Goal: Task Accomplishment & Management: Manage account settings

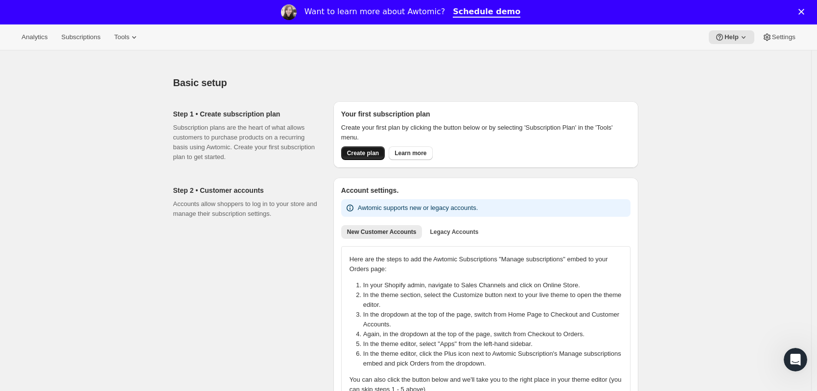
click at [379, 155] on span "Create plan" at bounding box center [363, 153] width 32 height 8
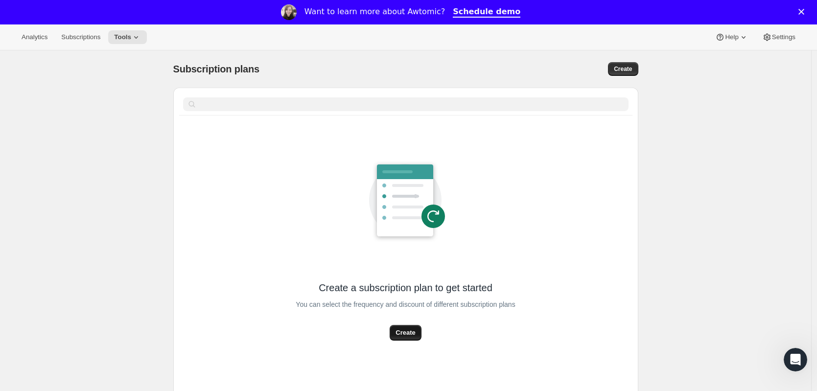
click at [405, 332] on span "Create" at bounding box center [405, 333] width 20 height 10
select select "WEEK"
select select "MONTH"
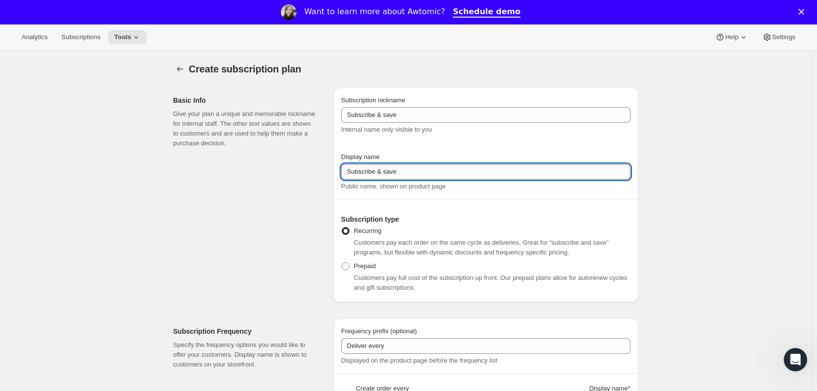
click at [355, 171] on input "Subscribe & save" at bounding box center [485, 172] width 289 height 16
type input "subscribe & save"
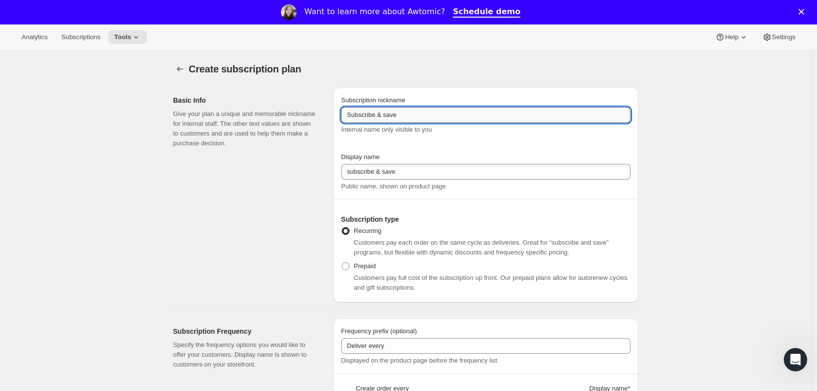
click at [353, 119] on input "Subscribe & save" at bounding box center [485, 115] width 289 height 16
type input "subscribe & save"
click at [416, 138] on div "Subscription nickname subscribe & save Internal name only visible to you" at bounding box center [485, 119] width 289 height 49
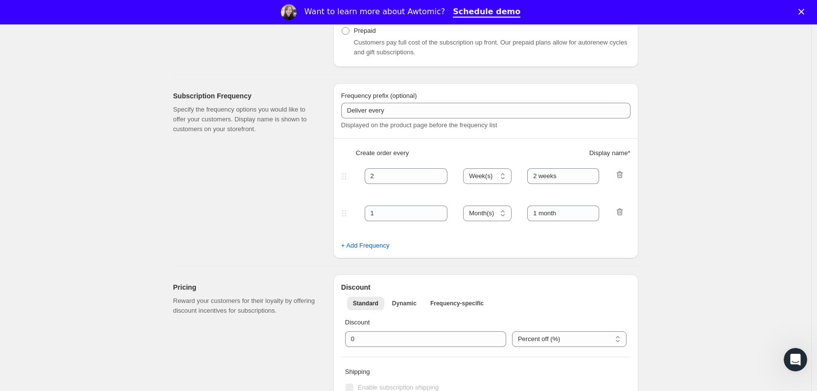
scroll to position [237, 0]
click at [373, 244] on span "+ Add Frequency" at bounding box center [365, 244] width 48 height 10
select select "MONTH"
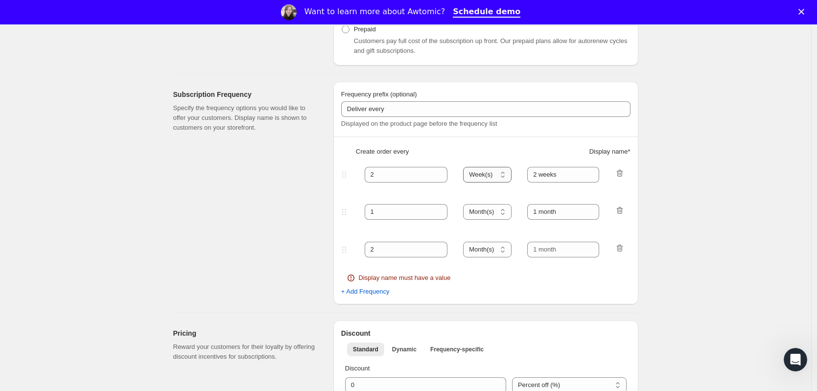
click at [492, 174] on select "Day(s) Week(s) Month(s) Year(s)" at bounding box center [487, 175] width 48 height 16
select select "MONTH"
click at [466, 167] on select "Day(s) Week(s) Month(s) Year(s)" at bounding box center [487, 175] width 48 height 16
click at [484, 213] on select "Day(s) Week(s) Month(s) Year(s)" at bounding box center [487, 212] width 48 height 16
click at [554, 177] on input "2 weeks" at bounding box center [563, 175] width 72 height 16
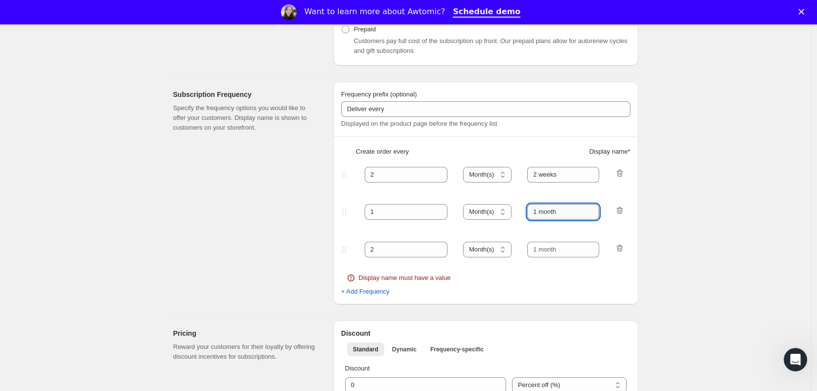
drag, startPoint x: 537, startPoint y: 215, endPoint x: 564, endPoint y: 214, distance: 27.4
click at [564, 214] on input "1 month" at bounding box center [563, 212] width 72 height 16
click at [561, 183] on fieldset "2 Day(s) Week(s) Month(s) Year(s) Month(s) 2 weeks" at bounding box center [485, 183] width 287 height 38
click at [561, 181] on input "2 weeks" at bounding box center [563, 175] width 72 height 16
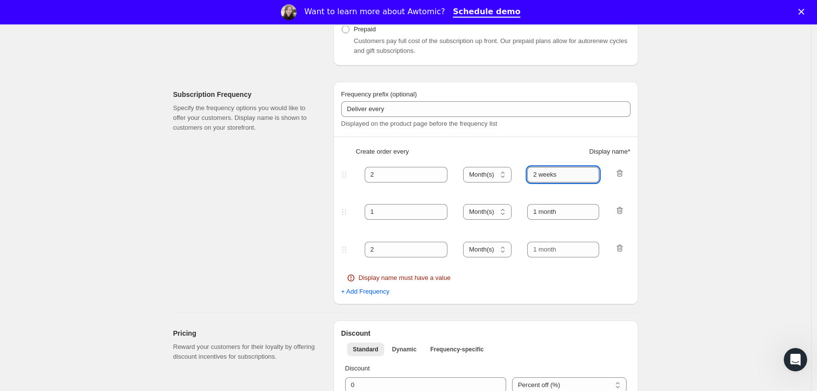
click at [561, 181] on input "2 weeks" at bounding box center [563, 175] width 72 height 16
paste input "1 month"
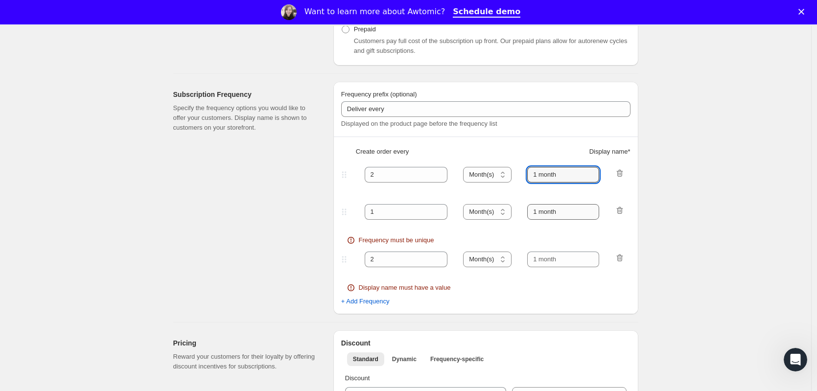
type input "1 month"
click at [541, 210] on input "1 month" at bounding box center [563, 212] width 72 height 16
click at [540, 210] on input "1 month" at bounding box center [563, 212] width 72 height 16
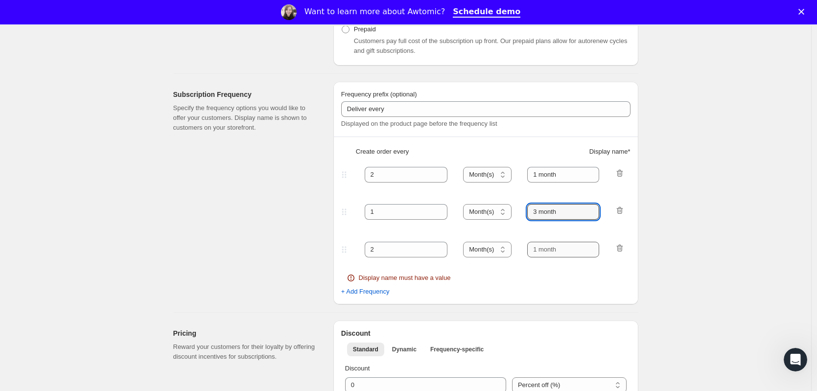
type input "3 month"
click at [539, 252] on input "text" at bounding box center [563, 250] width 72 height 16
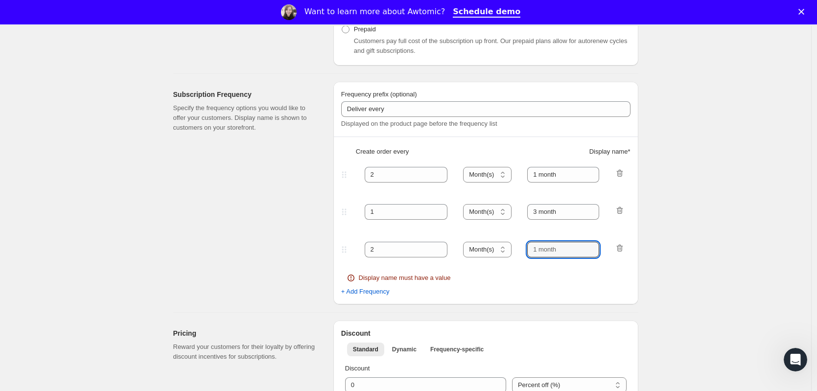
type input "6 month"
click at [552, 275] on div "Frequency must be unique" at bounding box center [485, 278] width 277 height 10
click at [450, 290] on div "+ Add Frequency" at bounding box center [485, 292] width 289 height 10
click at [398, 255] on input "2" at bounding box center [399, 250] width 69 height 16
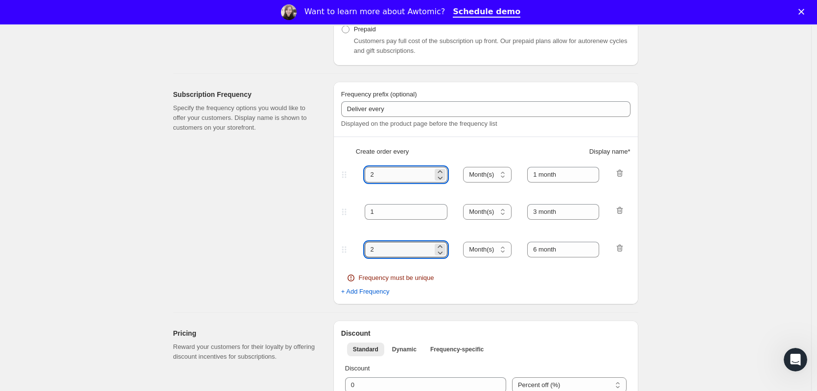
click at [397, 180] on input "2" at bounding box center [399, 175] width 69 height 16
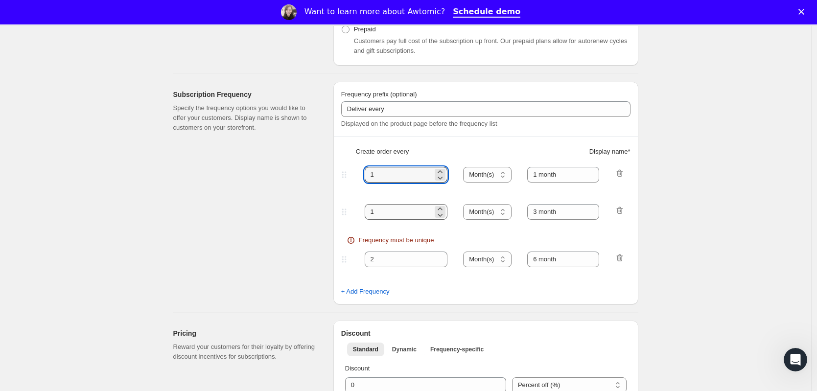
type input "1"
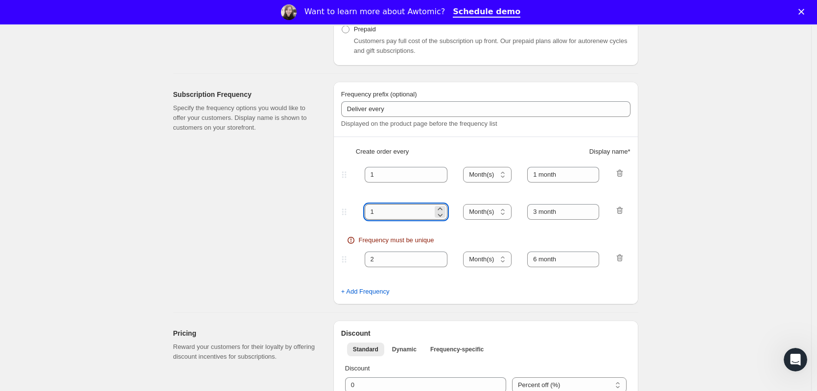
click at [385, 215] on input "1" at bounding box center [399, 212] width 69 height 16
type input "2"
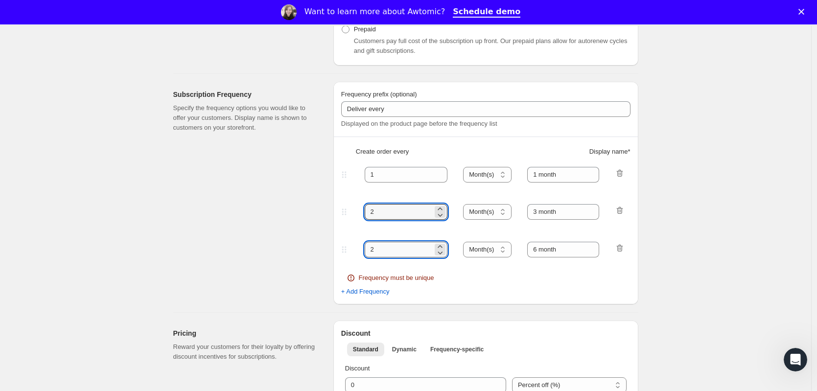
click at [388, 255] on input "2" at bounding box center [399, 250] width 69 height 16
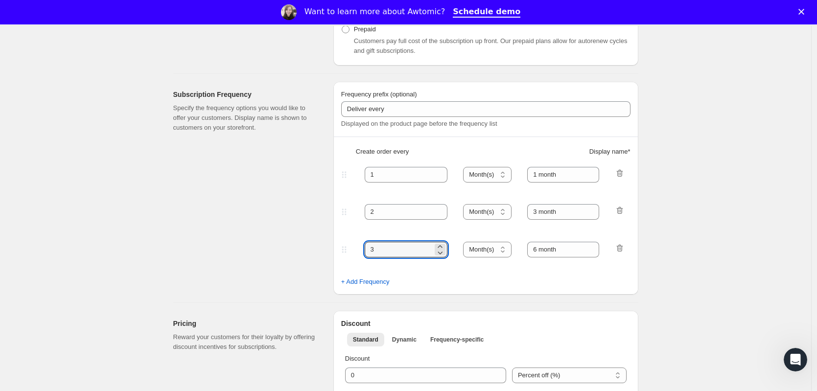
type input "3"
click at [456, 275] on fieldset "3 Day(s) Week(s) Month(s) Year(s) Month(s) 6 month" at bounding box center [485, 258] width 287 height 38
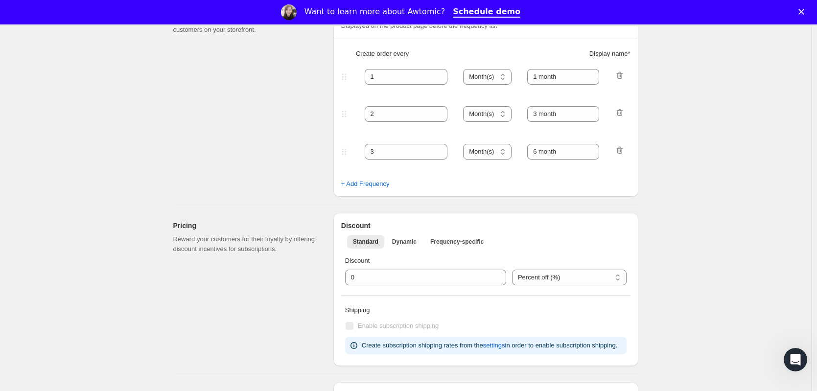
scroll to position [334, 0]
click at [401, 118] on input "2" at bounding box center [399, 115] width 69 height 16
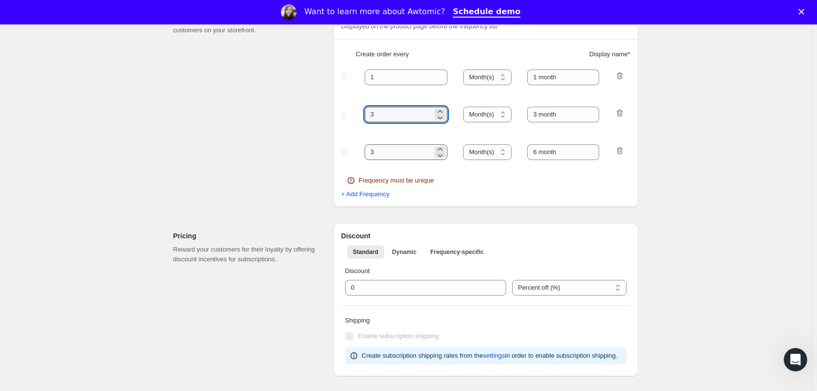
type input "3"
click at [395, 153] on input "3" at bounding box center [399, 152] width 69 height 16
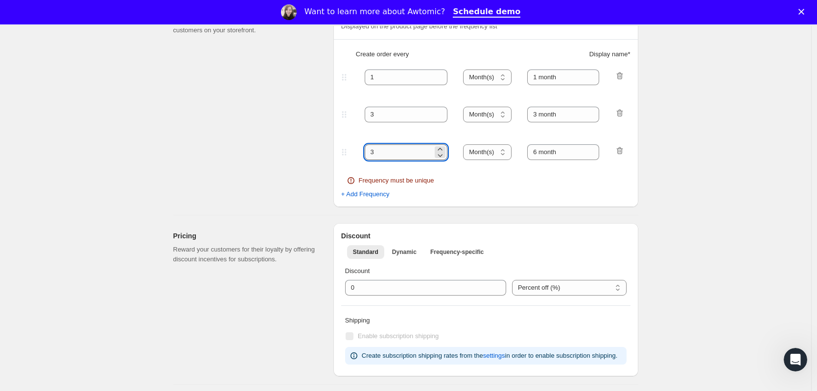
click at [395, 153] on input "3" at bounding box center [399, 152] width 69 height 16
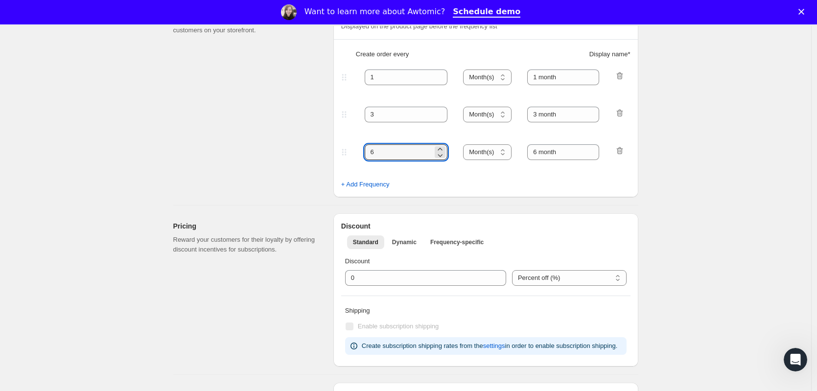
type input "6"
click at [507, 184] on div "+ Add Frequency" at bounding box center [485, 185] width 289 height 10
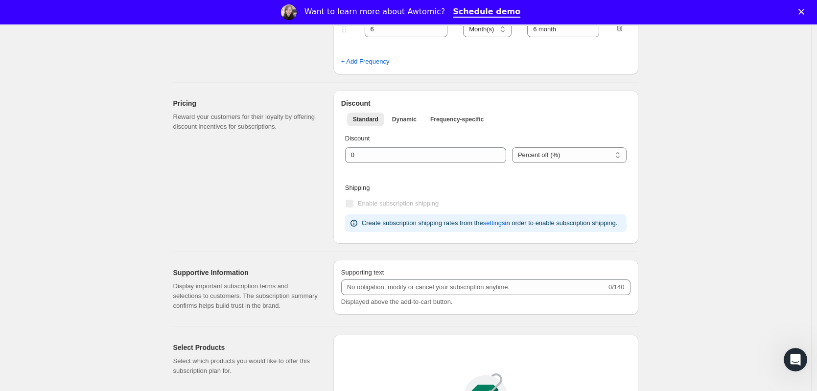
scroll to position [478, 0]
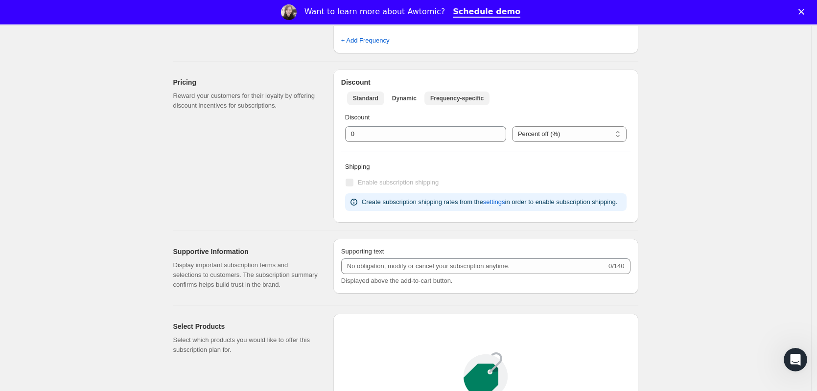
click at [457, 102] on span "Frequency-specific" at bounding box center [456, 98] width 53 height 8
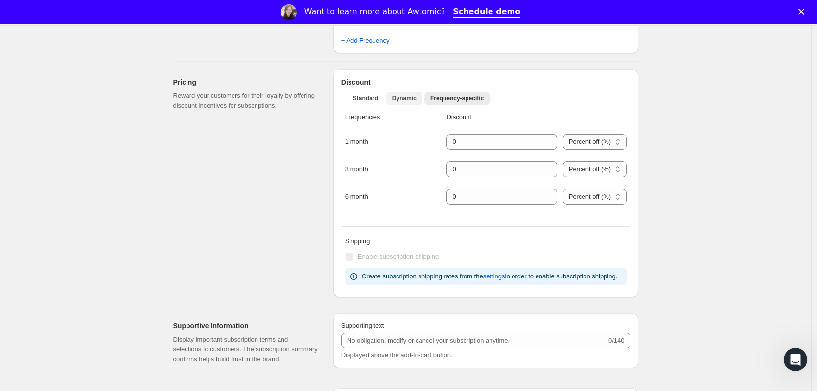
click at [406, 103] on button "Dynamic" at bounding box center [404, 99] width 36 height 14
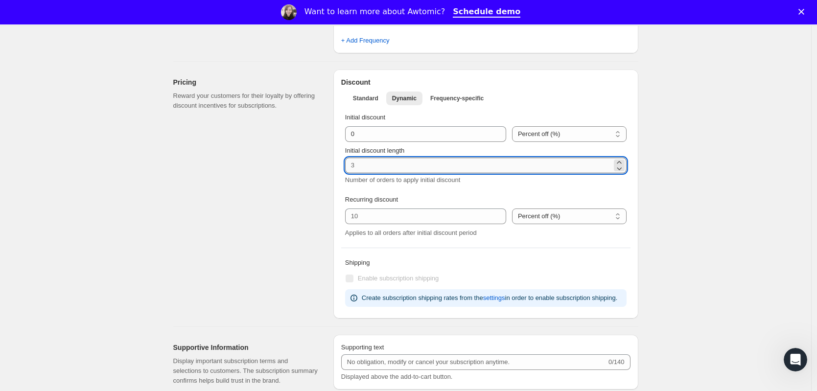
click at [410, 166] on input "Initial discount length" at bounding box center [478, 166] width 267 height 16
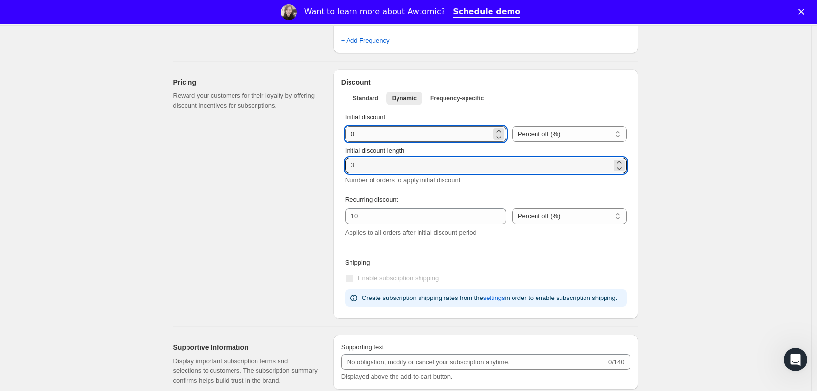
click at [408, 133] on input "integer" at bounding box center [418, 134] width 146 height 16
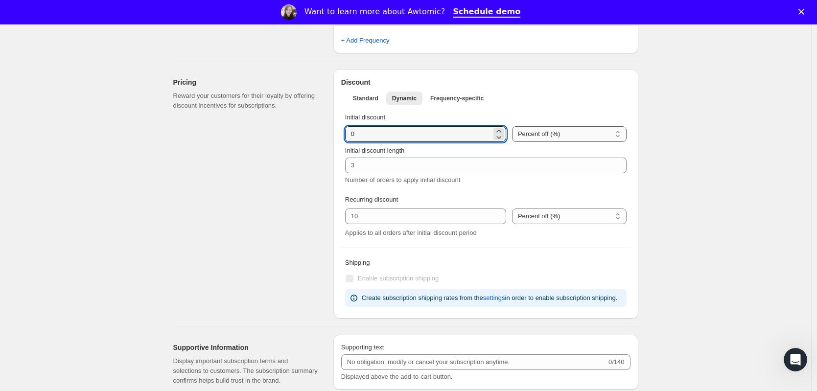
click at [547, 131] on select "Percent off (%) Canadian Dollars off (CA$)" at bounding box center [569, 134] width 115 height 16
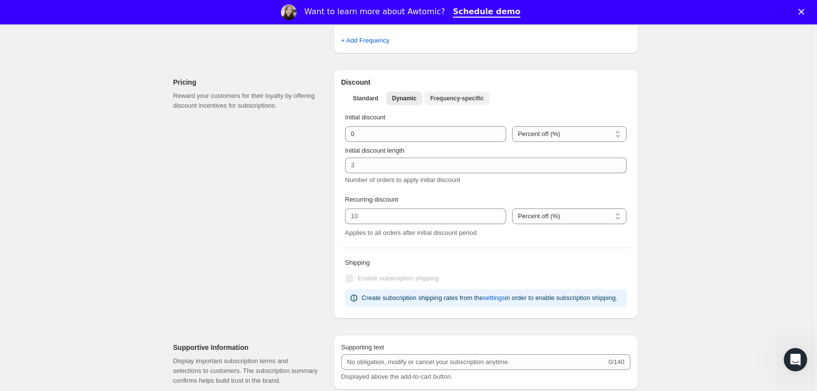
click at [481, 99] on span "Frequency-specific" at bounding box center [456, 98] width 53 height 8
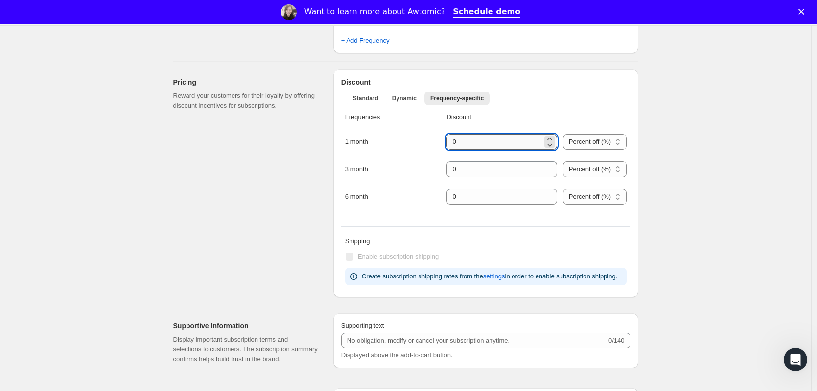
click at [470, 138] on input "integer" at bounding box center [493, 142] width 95 height 16
click at [605, 144] on select "Percent off (%) Canadian Dollars off (CA$)" at bounding box center [595, 142] width 64 height 16
click at [482, 143] on input "integer" at bounding box center [493, 142] width 95 height 16
type input "5"
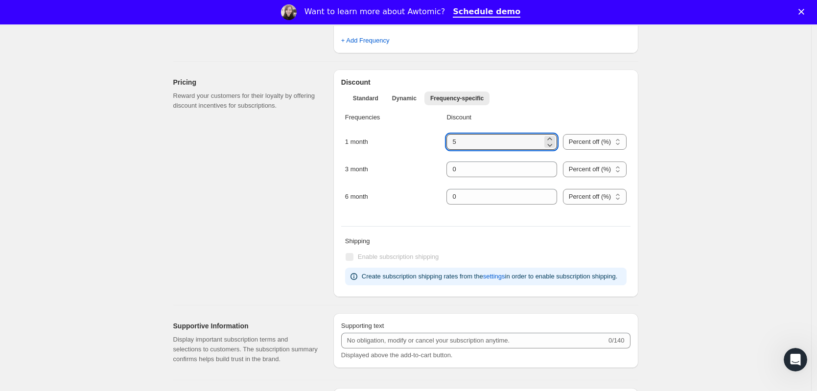
click at [435, 150] on div "1 month Percent off (%) Canadian Dollars off (CA$) Percent off (%)" at bounding box center [485, 147] width 281 height 27
click at [576, 168] on select "Percent off (%) Canadian Dollars off (CA$)" at bounding box center [595, 169] width 64 height 16
select select "FIXED_AMOUNT"
click at [563, 177] on select "Percent off (%) Canadian Dollars off (CA$)" at bounding box center [595, 169] width 64 height 16
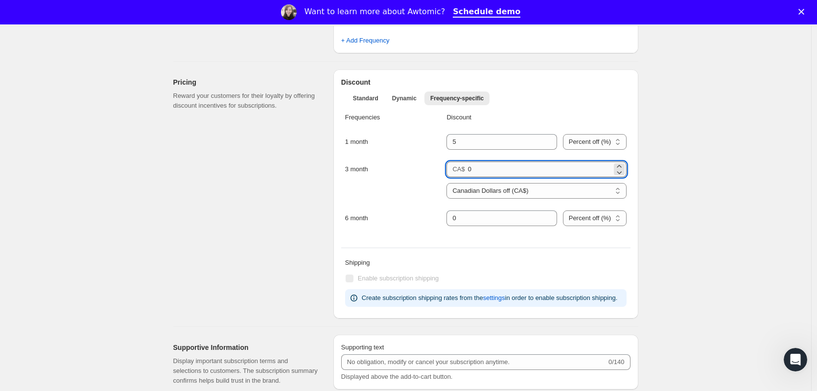
click at [498, 169] on input "0" at bounding box center [540, 169] width 144 height 16
type input "29.99"
click at [565, 215] on select "Percent off (%) Canadian Dollars off (CA$)" at bounding box center [595, 218] width 64 height 16
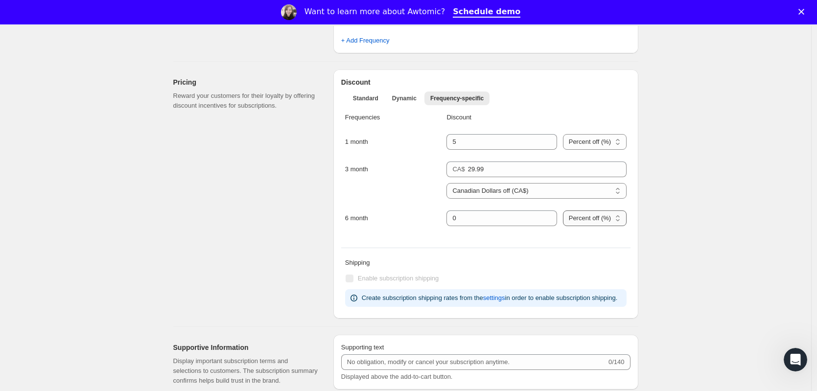
select select "FIXED_AMOUNT"
click at [563, 226] on select "Percent off (%) Canadian Dollars off (CA$)" at bounding box center [595, 218] width 64 height 16
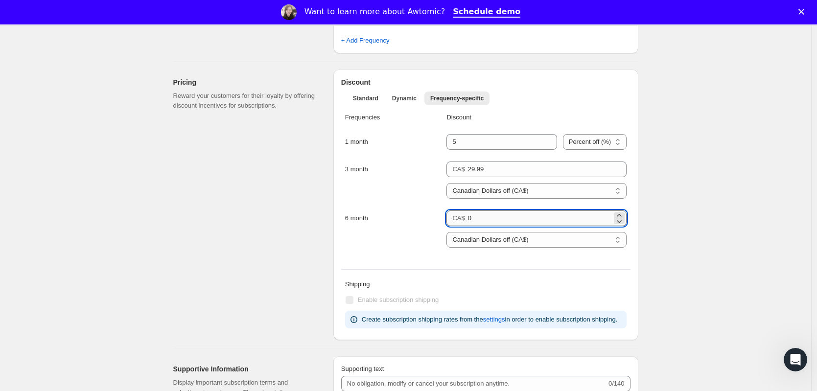
click at [493, 219] on input "0" at bounding box center [540, 218] width 144 height 16
type input "59.98"
click at [342, 235] on div "Discount Standard Dynamic Frequency-specific More views Standard Dynamic Freque…" at bounding box center [485, 204] width 305 height 271
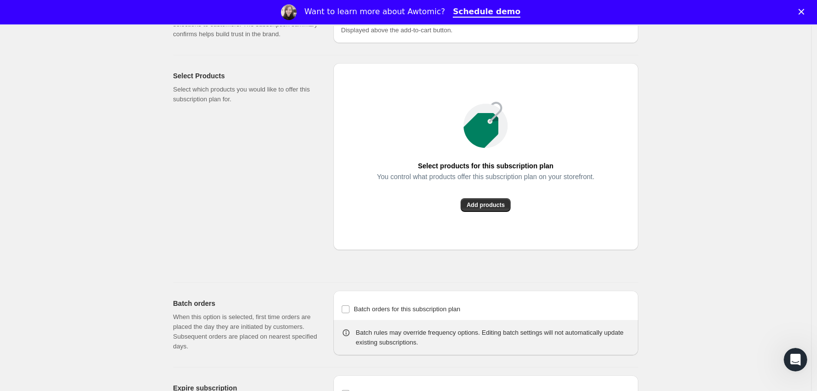
scroll to position [848, 0]
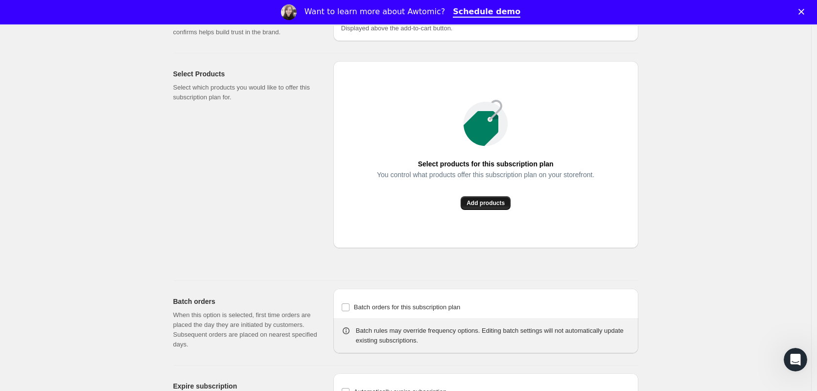
click at [481, 210] on button "Add products" at bounding box center [485, 203] width 50 height 14
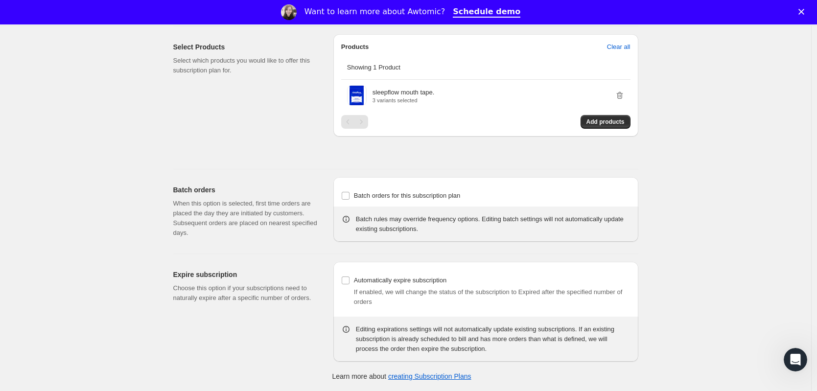
scroll to position [24, 0]
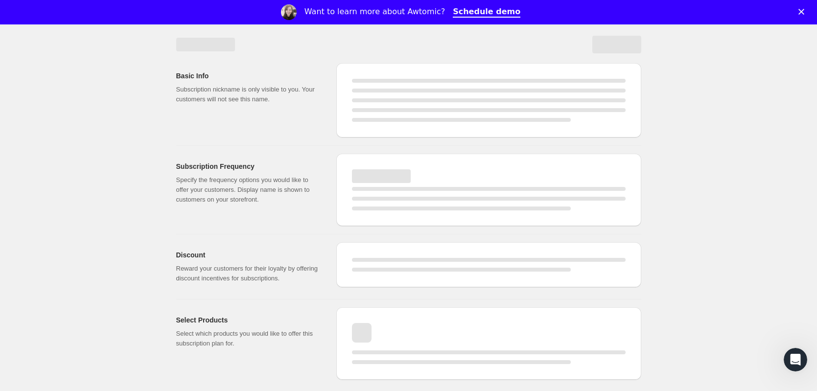
select select "WEEK"
select select "MONTH"
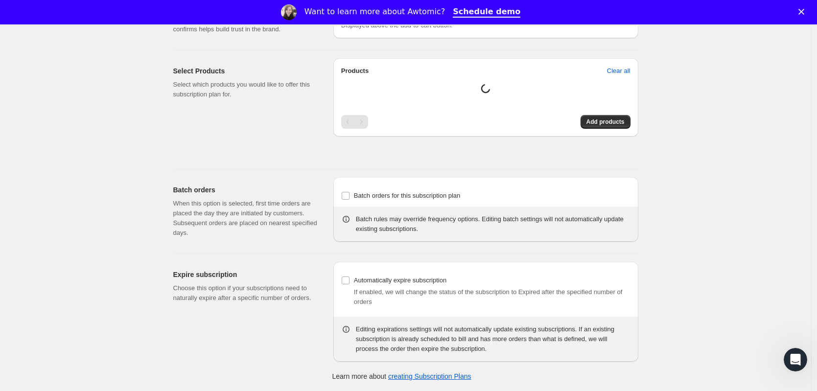
type input "subscribe & save"
type input "1"
type input "1 month"
type input "3"
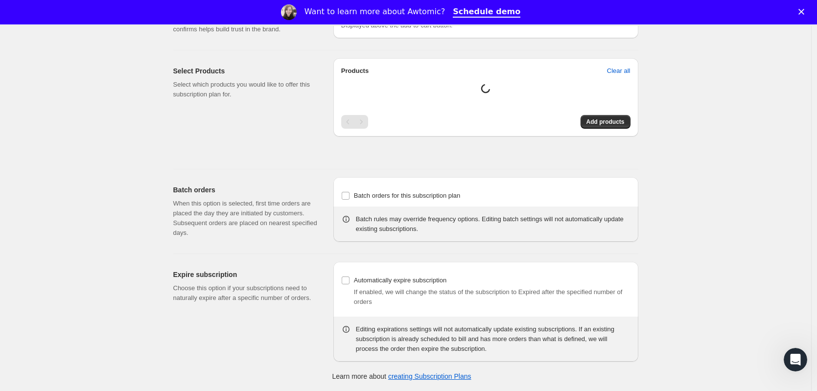
type input "3 month"
select select "MONTH"
select select "FIXED_AMOUNT"
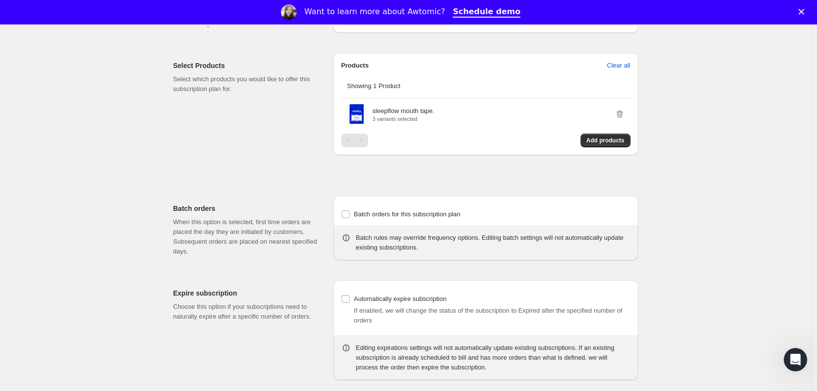
scroll to position [0, 0]
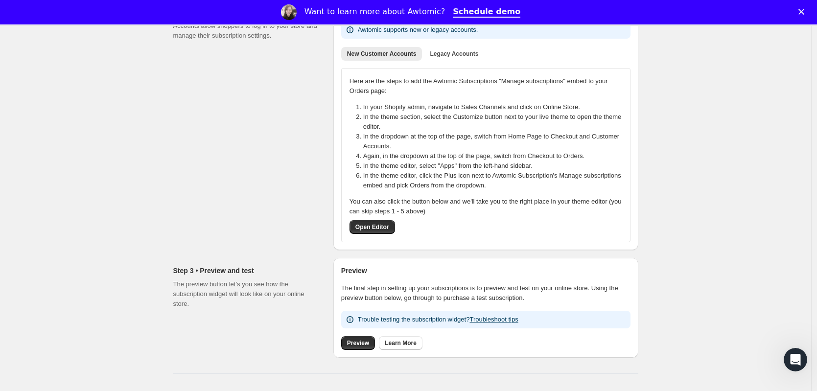
scroll to position [176, 0]
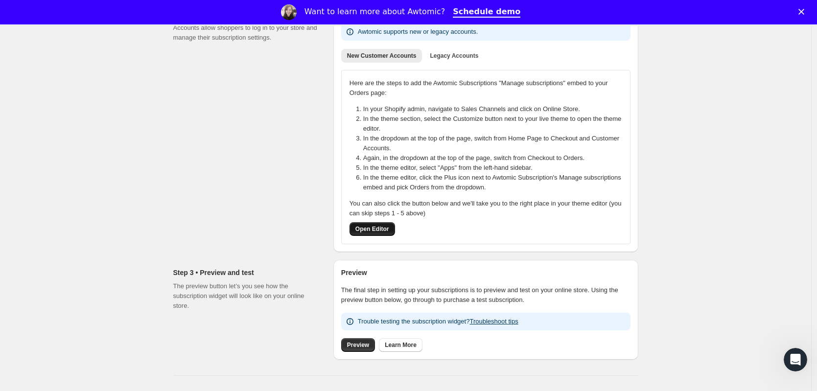
click at [394, 229] on button "Open Editor" at bounding box center [372, 229] width 46 height 14
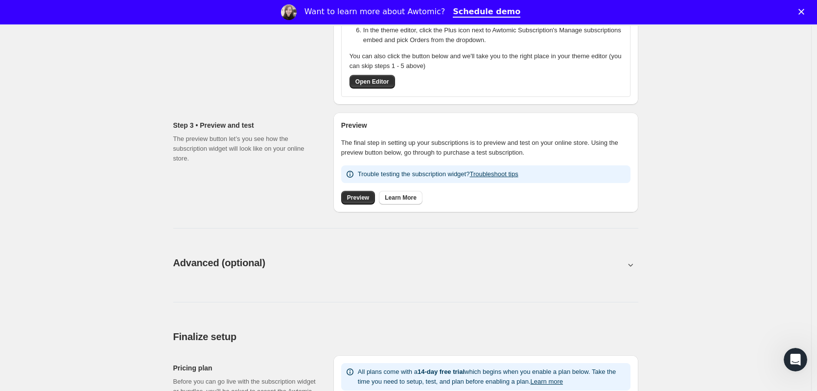
scroll to position [320, 0]
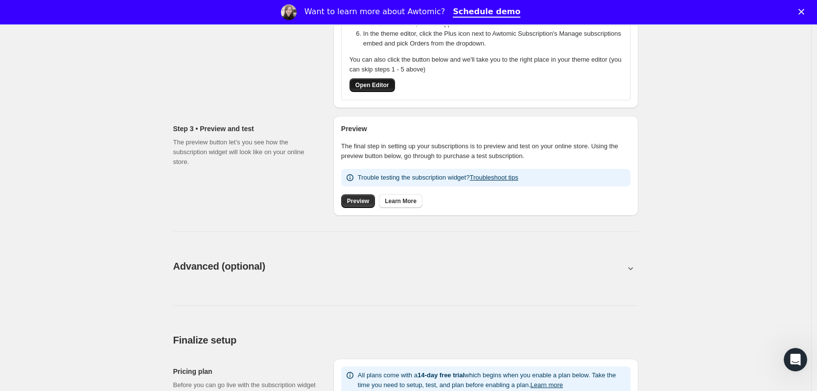
click at [377, 83] on span "Open Editor" at bounding box center [372, 85] width 34 height 8
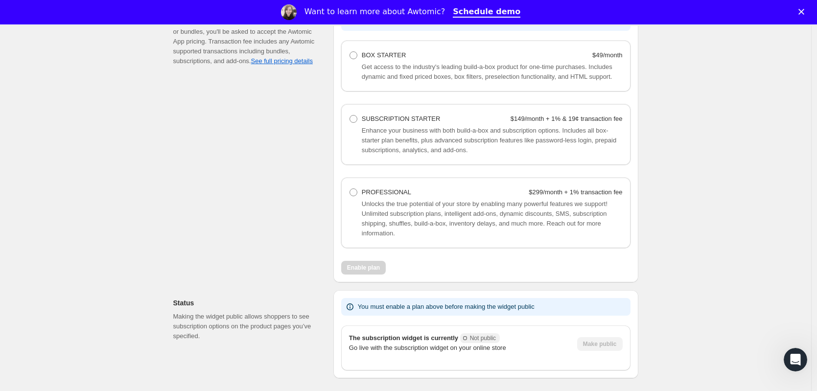
scroll to position [679, 0]
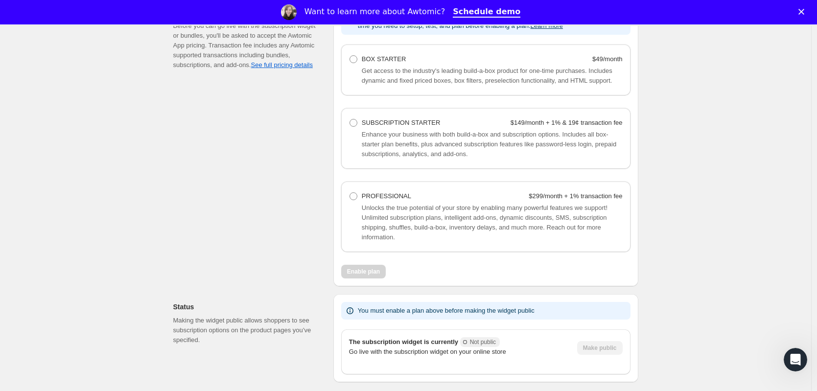
click at [369, 74] on span "Get access to the industry's leading build-a-box product for one-time purchases…" at bounding box center [487, 75] width 251 height 17
click at [357, 62] on span at bounding box center [353, 59] width 8 height 8
click at [350, 56] on Starter "BOX STARTER $49/month" at bounding box center [349, 55] width 0 height 0
radio Starter "true"
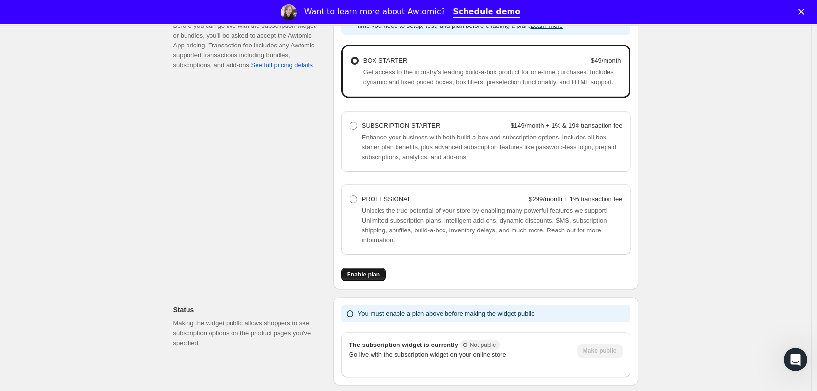
click at [368, 278] on span "Enable plan" at bounding box center [363, 275] width 33 height 8
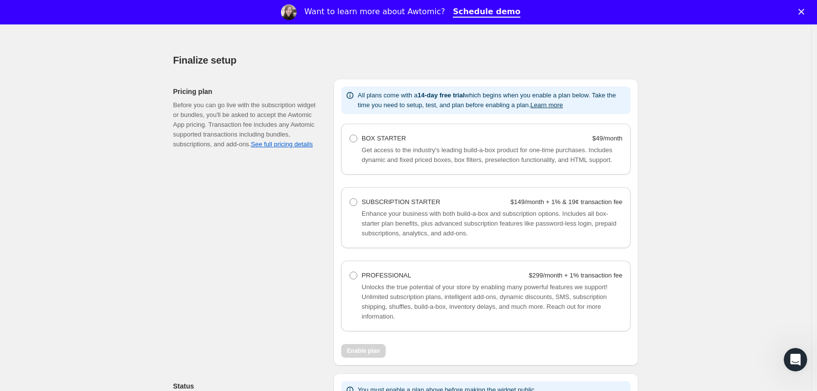
scroll to position [599, 0]
click at [357, 139] on span at bounding box center [353, 139] width 8 height 8
click at [350, 136] on Starter "BOX STARTER $49/month" at bounding box center [349, 135] width 0 height 0
radio Starter "true"
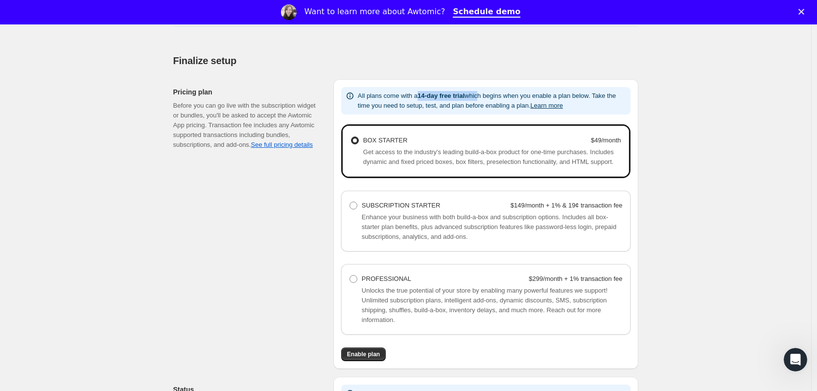
drag, startPoint x: 424, startPoint y: 93, endPoint x: 488, endPoint y: 99, distance: 64.4
click at [488, 99] on p "All plans come with a 14-day free trial which begins when you enable a plan bel…" at bounding box center [492, 101] width 269 height 20
click at [487, 113] on div "All plans come with a 14-day free trial which begins when you enable a plan bel…" at bounding box center [485, 100] width 289 height 27
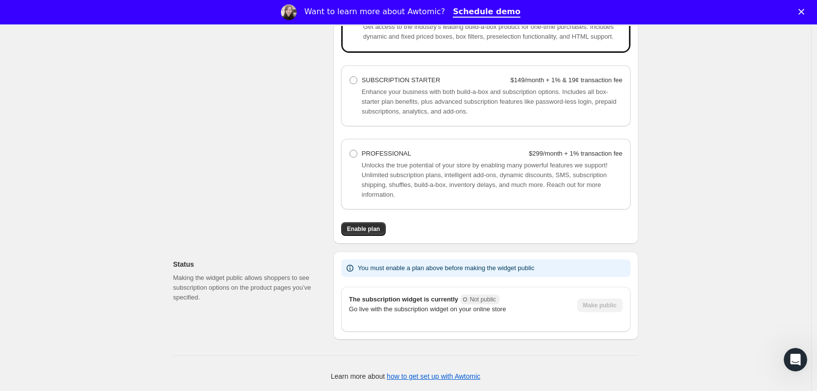
scroll to position [734, 0]
click at [377, 234] on button "Enable plan" at bounding box center [363, 229] width 45 height 14
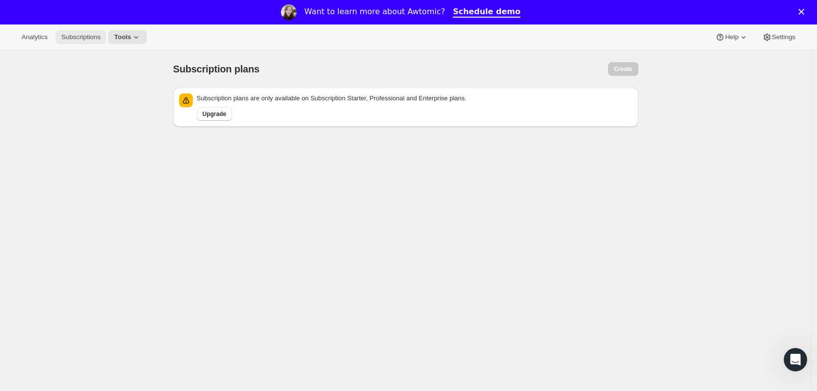
click at [90, 38] on span "Subscriptions" at bounding box center [80, 37] width 39 height 8
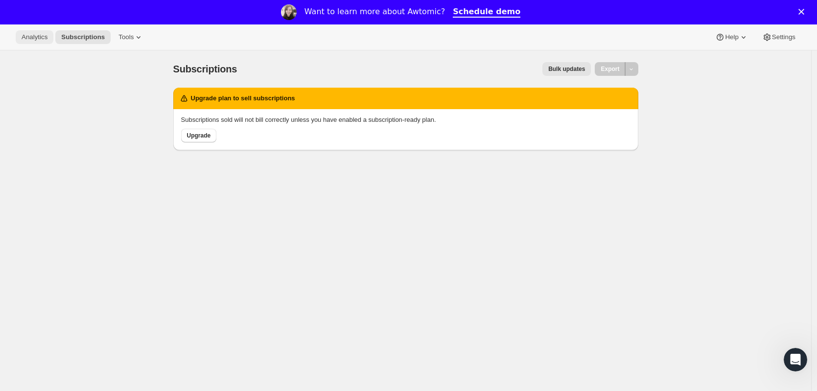
click at [33, 40] on span "Analytics" at bounding box center [35, 37] width 26 height 8
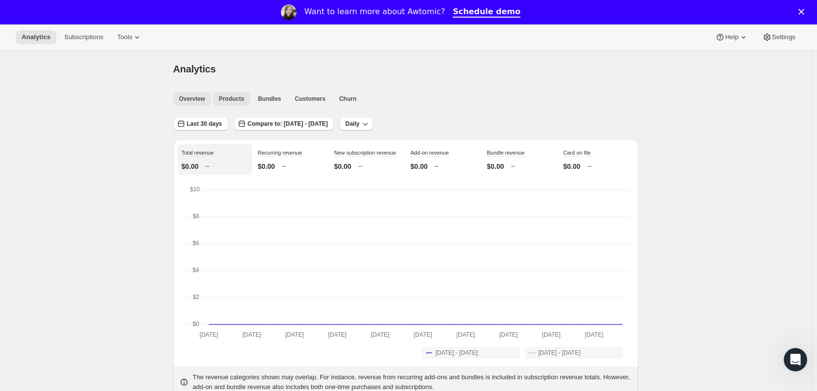
click at [237, 97] on span "Products" at bounding box center [231, 99] width 25 height 8
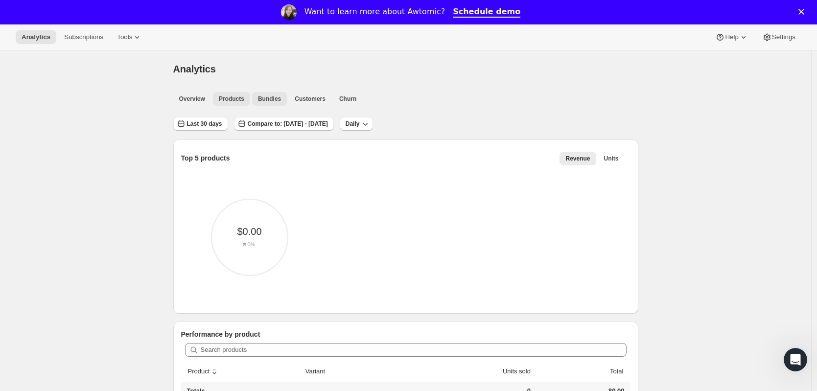
click at [263, 98] on span "Bundles" at bounding box center [269, 99] width 23 height 8
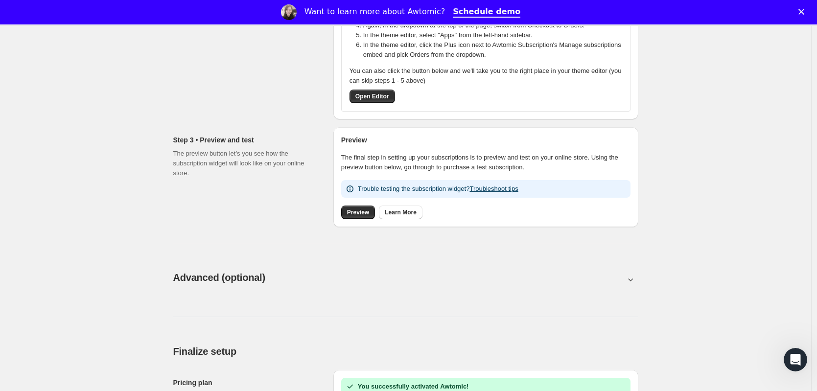
scroll to position [150, 0]
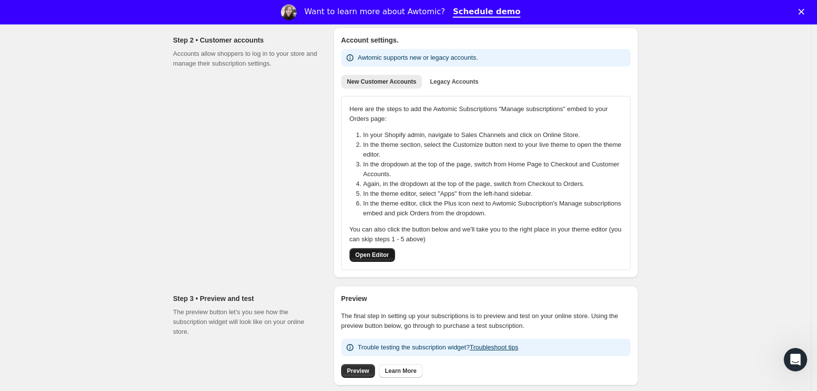
click at [393, 258] on button "Open Editor" at bounding box center [372, 255] width 46 height 14
click at [361, 372] on span "Preview" at bounding box center [358, 371] width 22 height 8
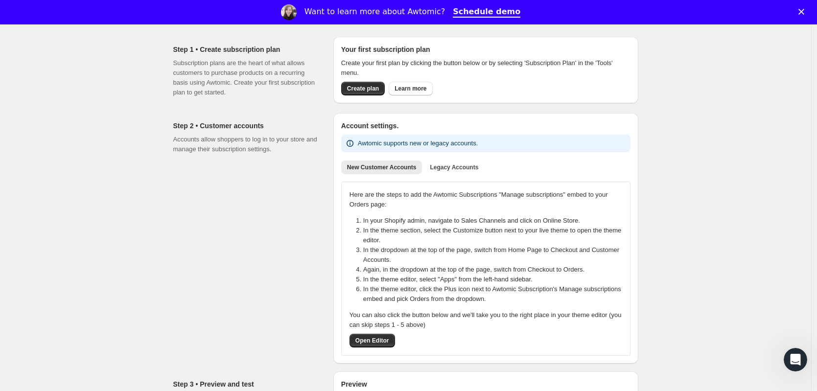
scroll to position [0, 0]
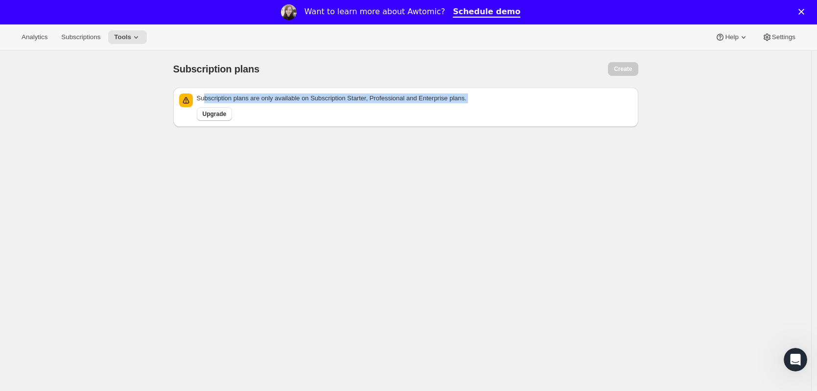
drag, startPoint x: 208, startPoint y: 101, endPoint x: 378, endPoint y: 105, distance: 169.3
click at [378, 105] on div "Subscription plans are only available on Subscription Starter, Professional and…" at bounding box center [414, 106] width 435 height 27
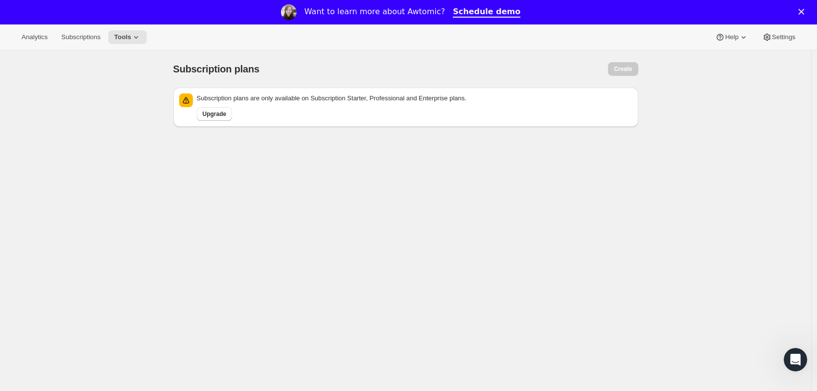
click at [386, 103] on div "Upgrade" at bounding box center [412, 112] width 439 height 18
click at [777, 40] on span "Settings" at bounding box center [783, 37] width 23 height 8
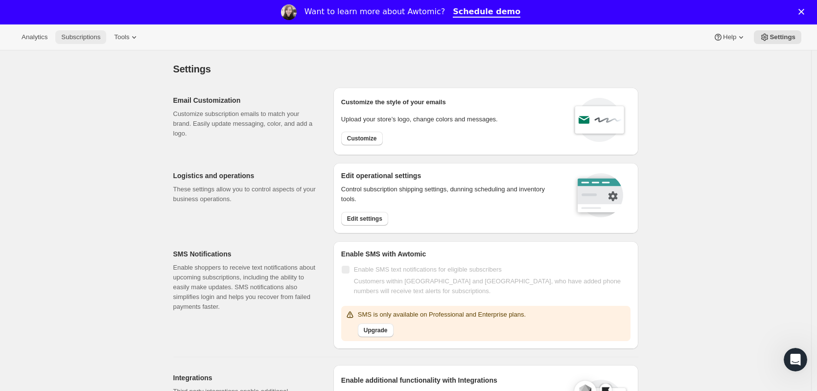
click at [72, 37] on span "Subscriptions" at bounding box center [80, 37] width 39 height 8
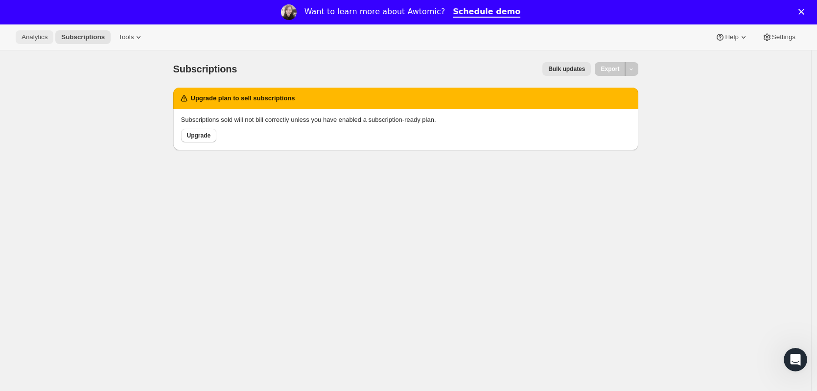
click at [41, 42] on button "Analytics" at bounding box center [35, 37] width 38 height 14
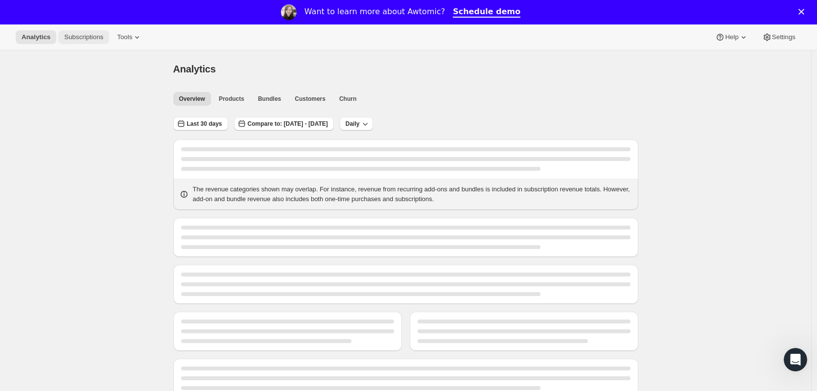
click at [90, 42] on button "Subscriptions" at bounding box center [83, 37] width 51 height 14
